Goal: Task Accomplishment & Management: Manage account settings

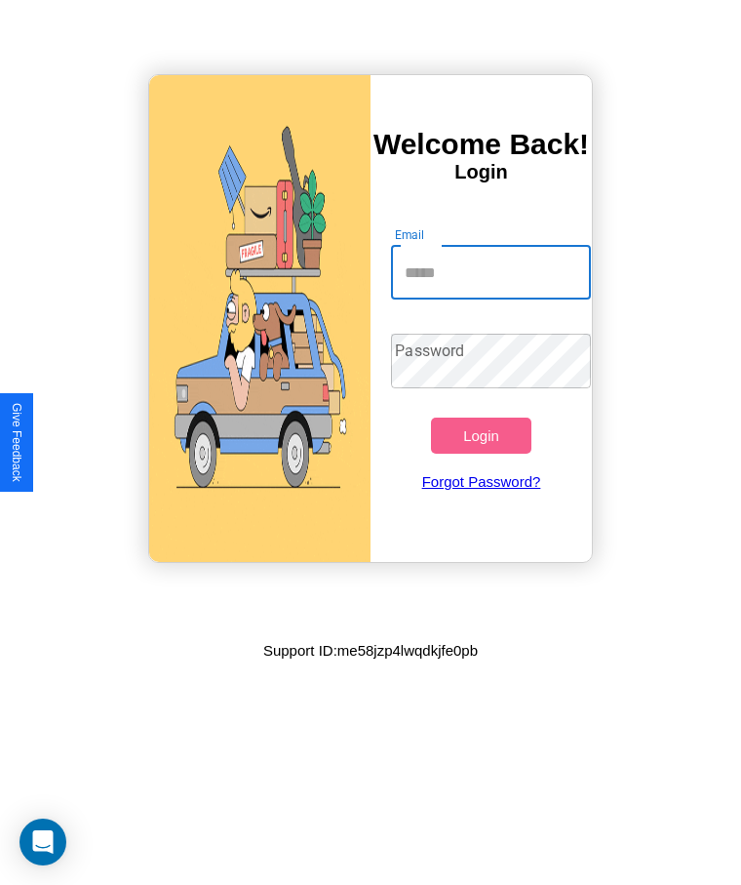
click at [491, 272] on input "Email" at bounding box center [490, 272] width 199 height 55
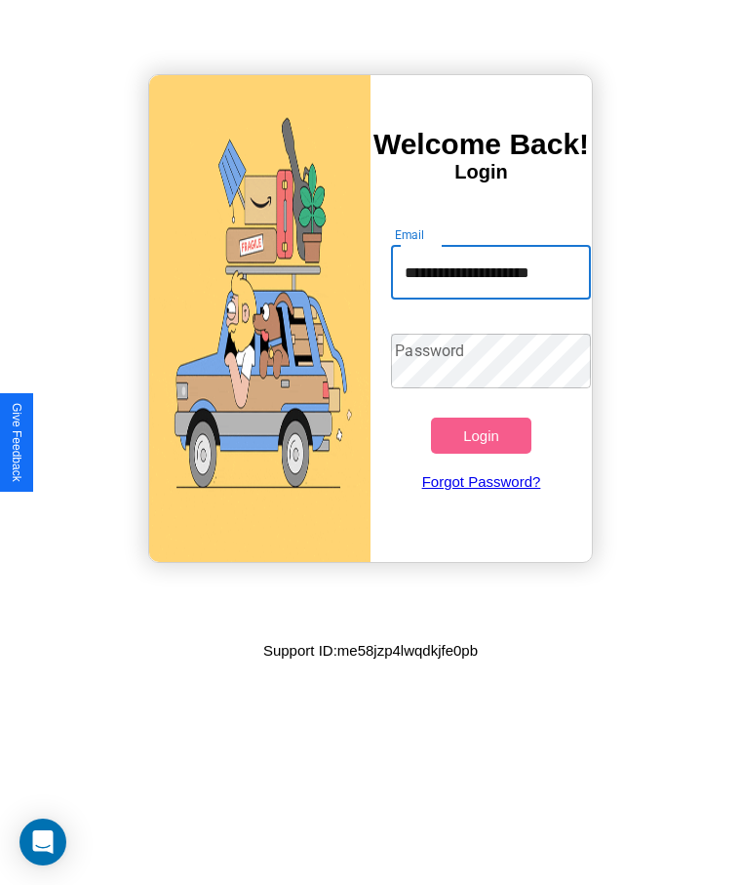
type input "**********"
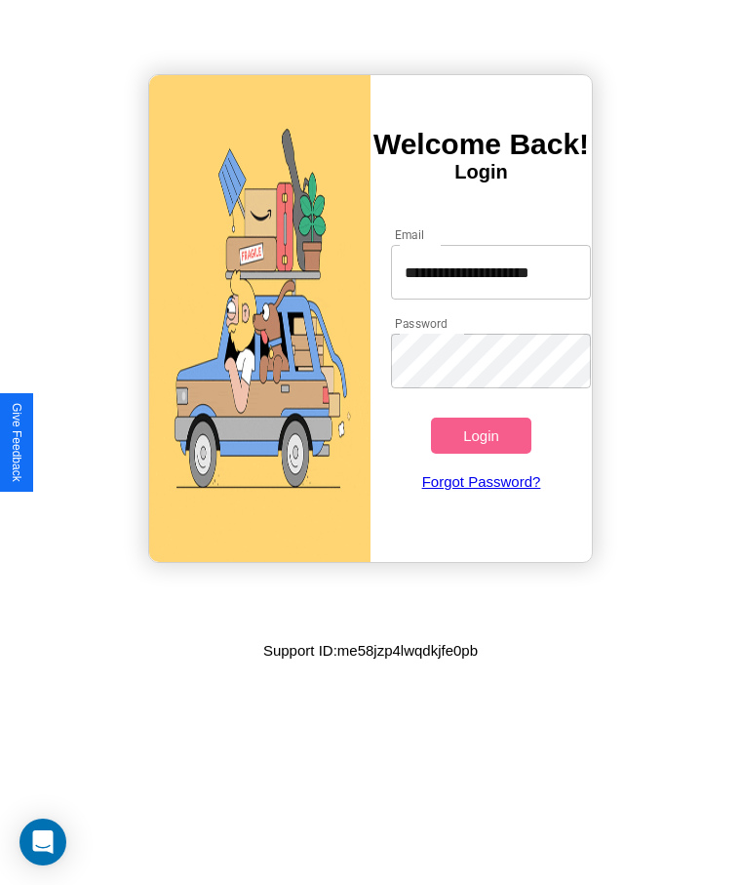
click at [481, 435] on button "Login" at bounding box center [480, 435] width 99 height 36
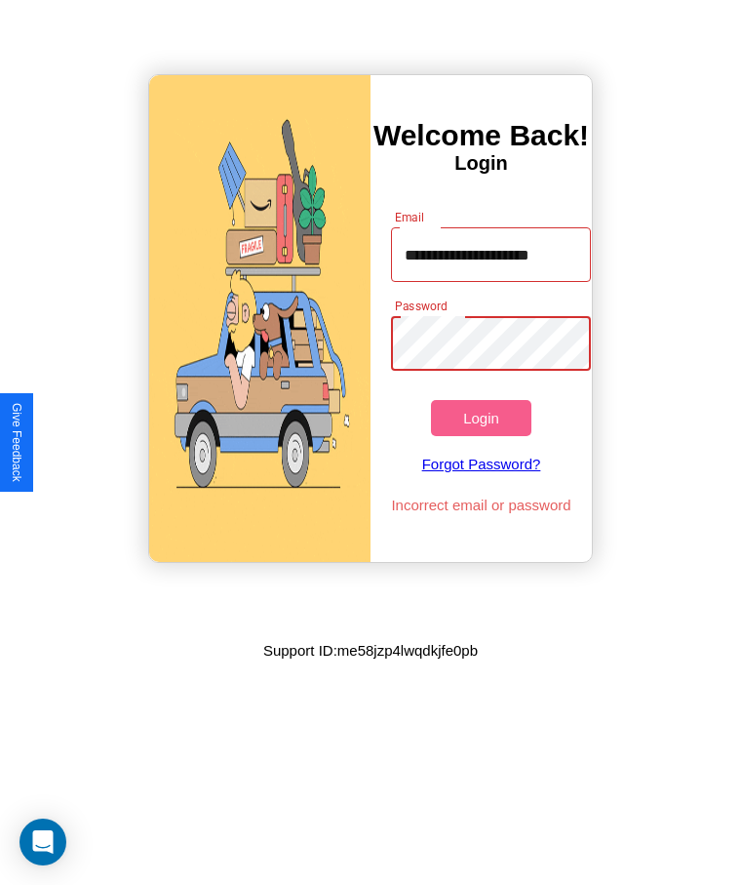
click at [481, 417] on button "Login" at bounding box center [480, 418] width 99 height 36
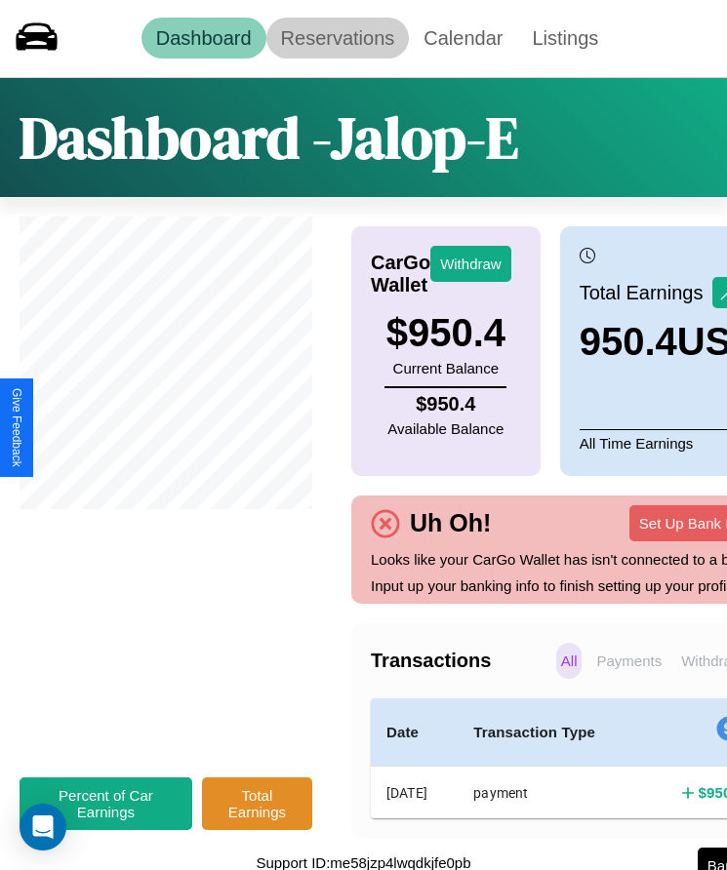
click at [336, 38] on link "Reservations" at bounding box center [337, 38] width 143 height 41
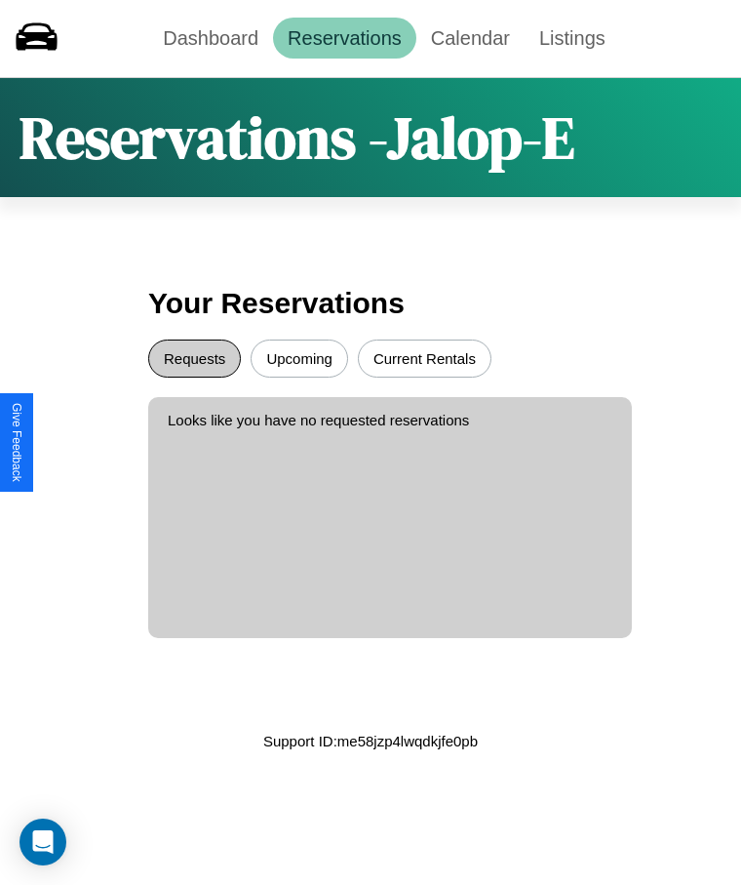
click at [194, 358] on button "Requests" at bounding box center [194, 358] width 93 height 38
click at [299, 358] on button "Upcoming" at bounding box center [300, 358] width 98 height 38
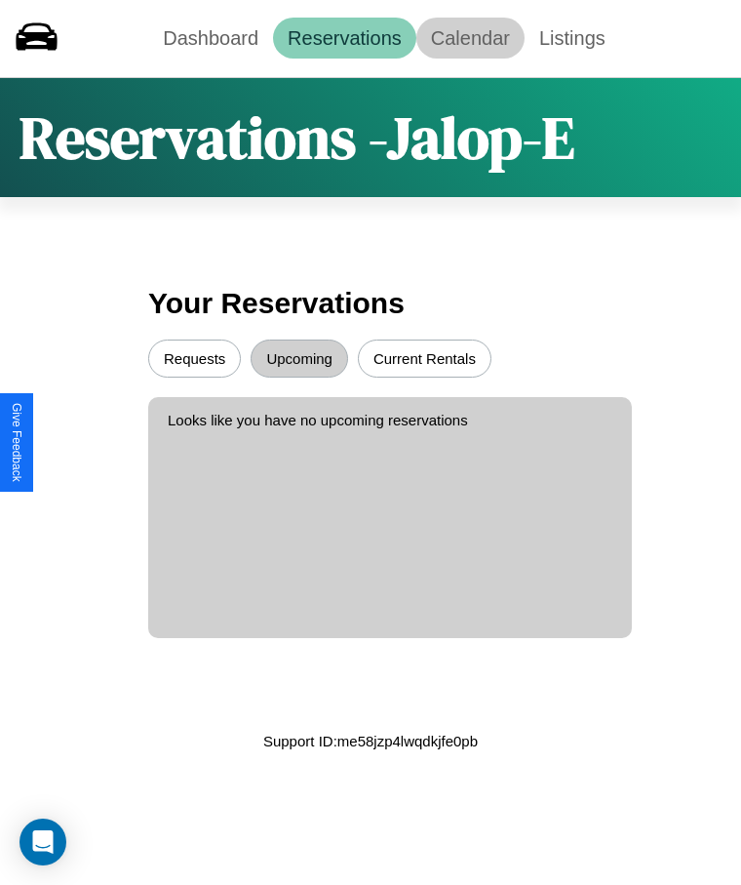
click at [470, 38] on link "Calendar" at bounding box center [470, 38] width 108 height 41
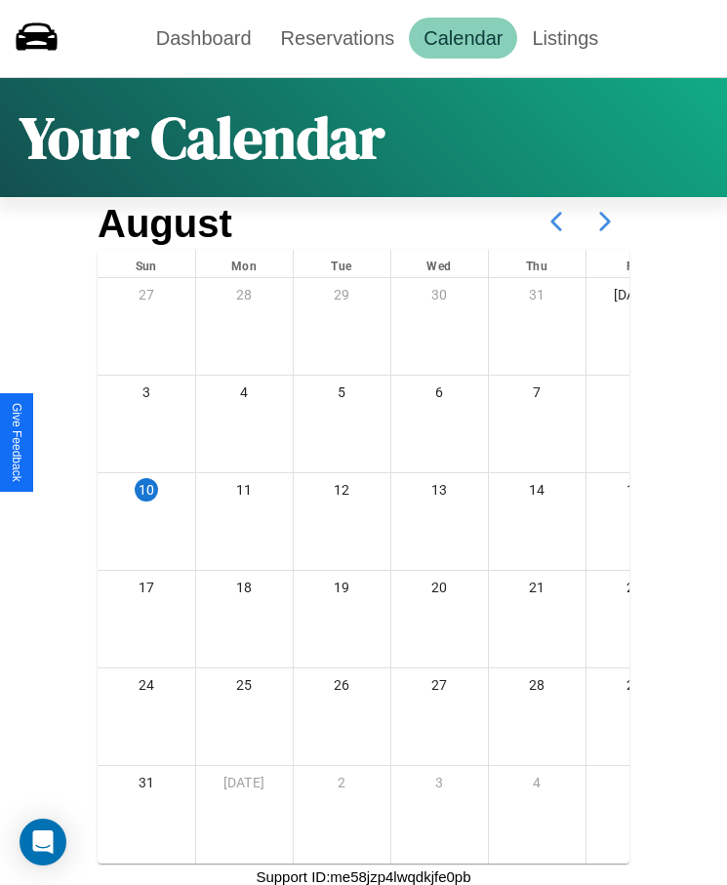
click at [605, 221] on icon at bounding box center [604, 221] width 49 height 49
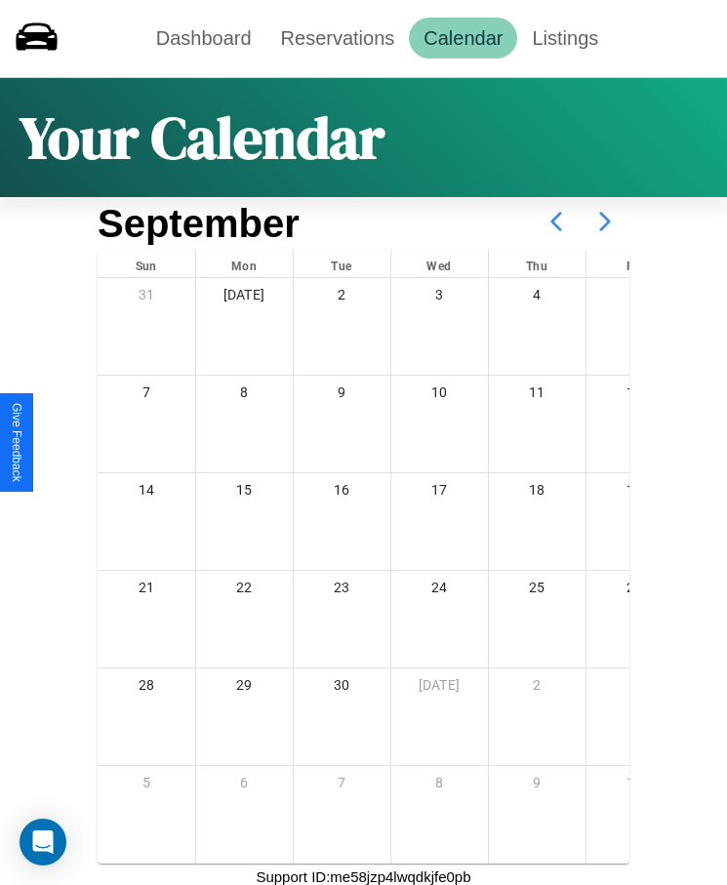
click at [605, 221] on icon at bounding box center [604, 221] width 49 height 49
